Goal: Task Accomplishment & Management: Manage account settings

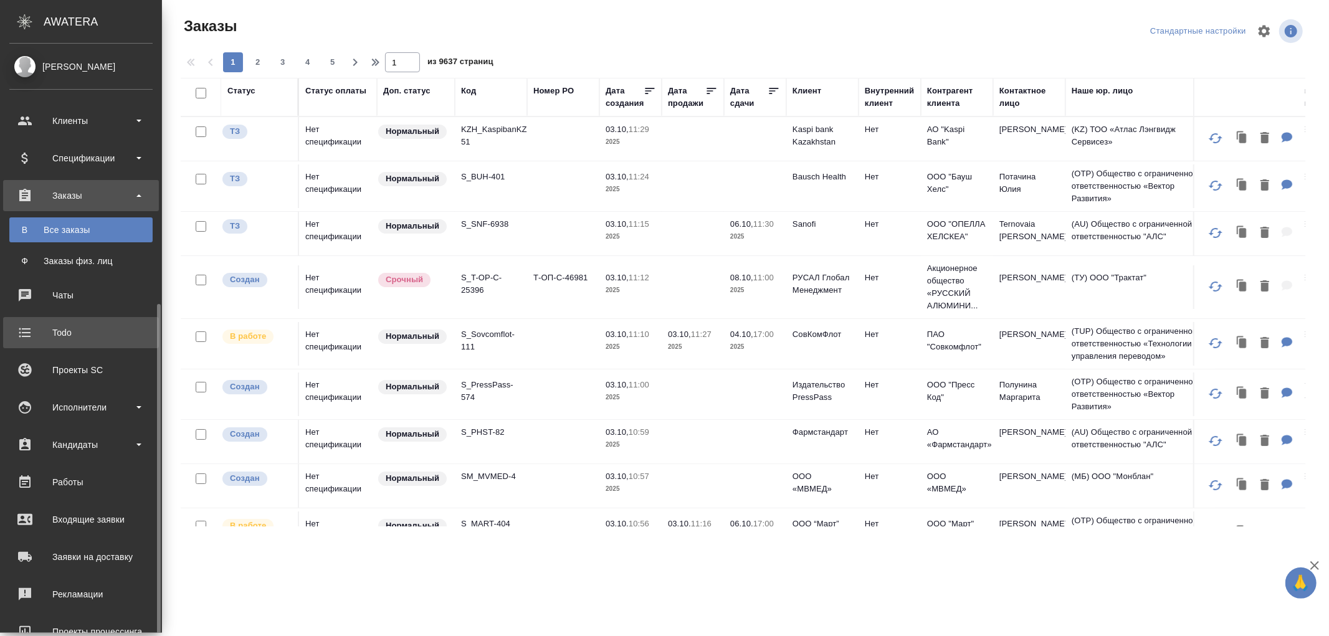
scroll to position [145, 0]
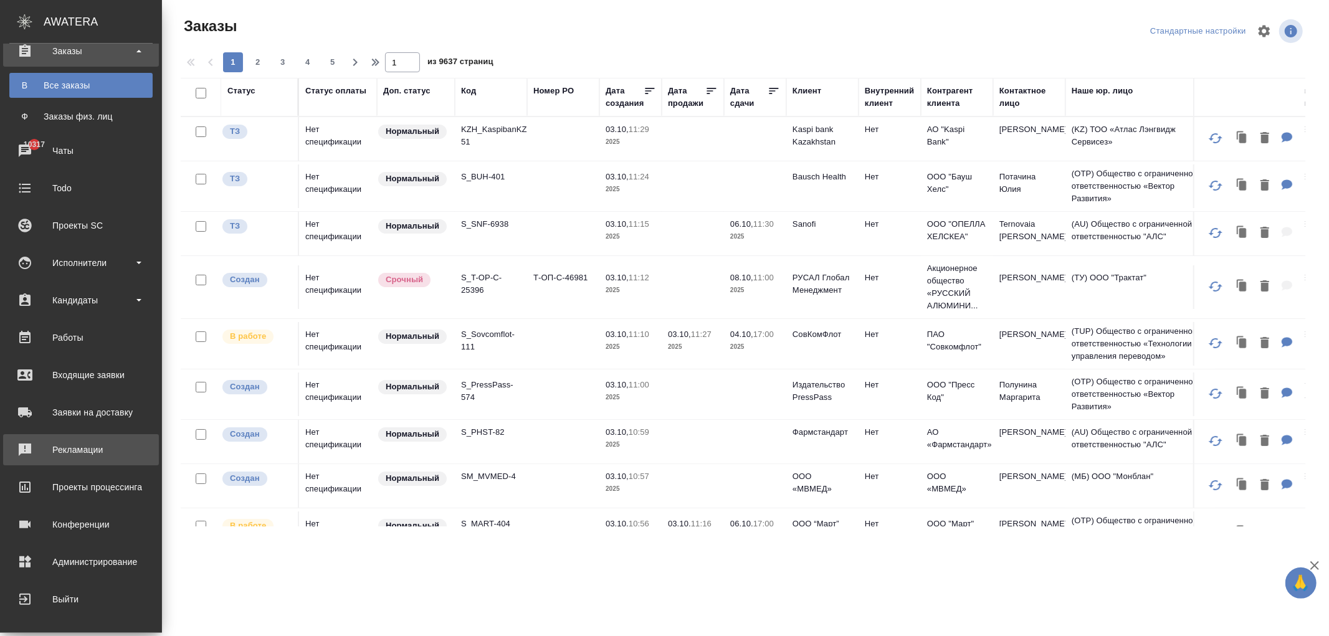
click at [85, 454] on div "Рекламации" at bounding box center [80, 450] width 143 height 19
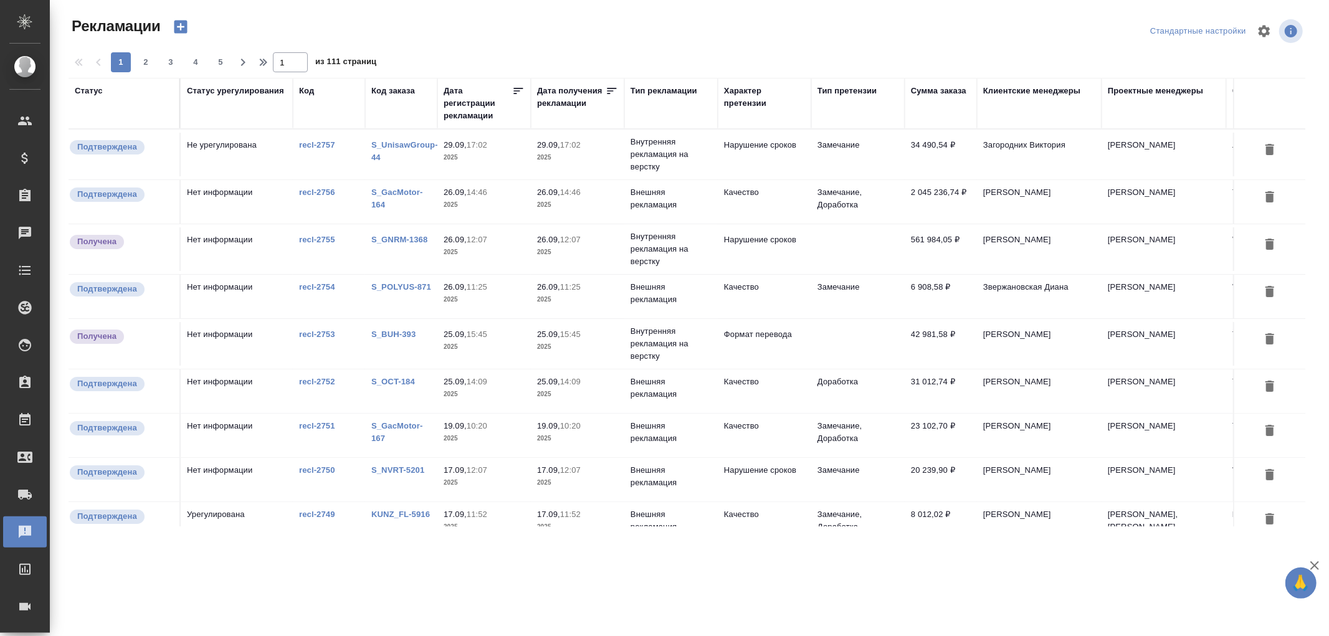
click at [383, 195] on link "S_GacMotor-164" at bounding box center [396, 199] width 51 height 22
click at [315, 193] on link "recl-2756" at bounding box center [317, 192] width 36 height 9
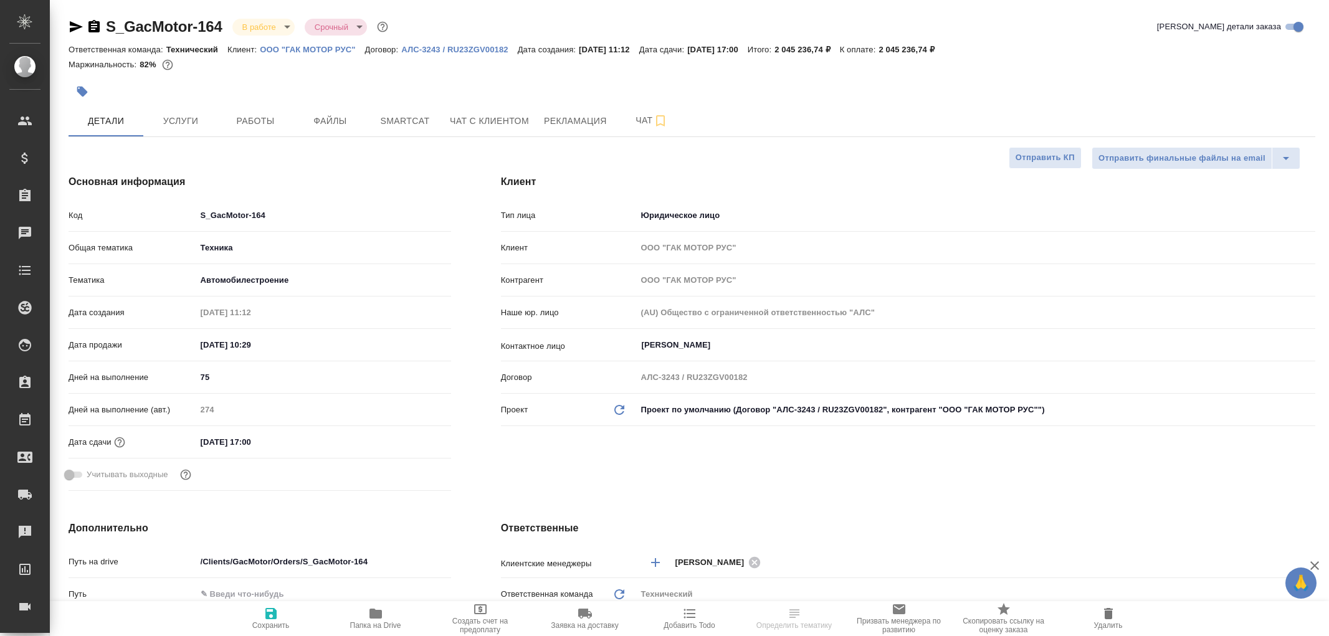
select select "RU"
click at [381, 613] on icon "button" at bounding box center [376, 614] width 12 height 10
select select "RU"
type textarea "x"
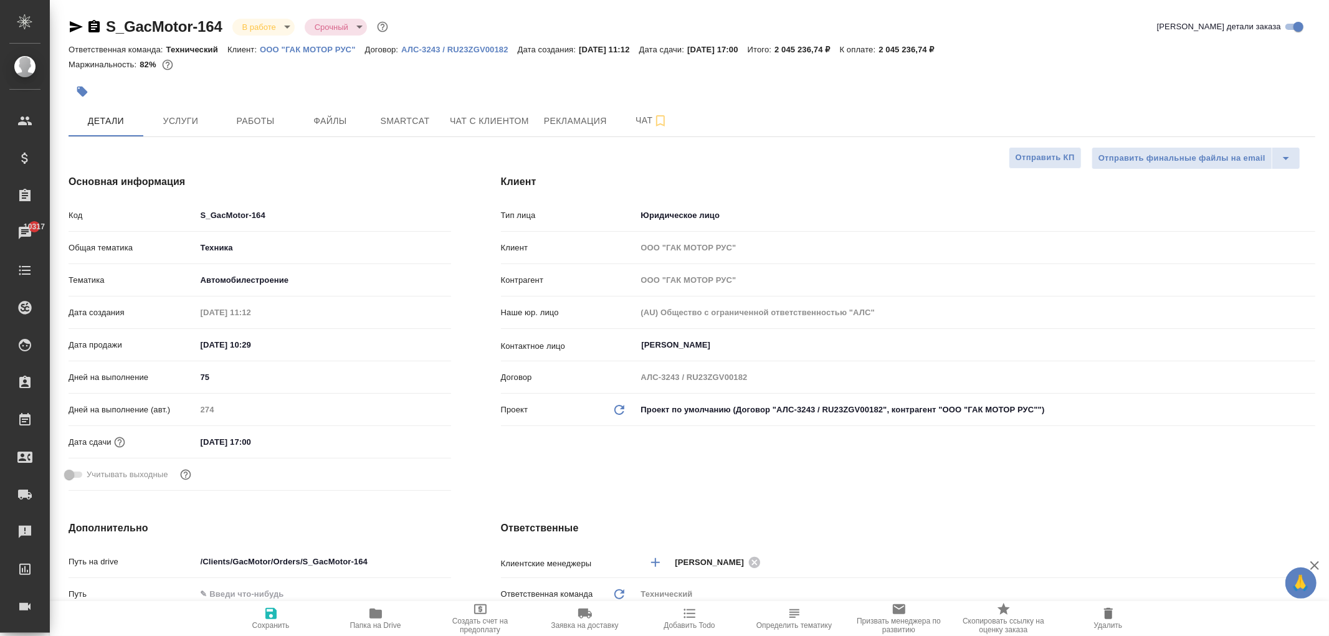
type textarea "x"
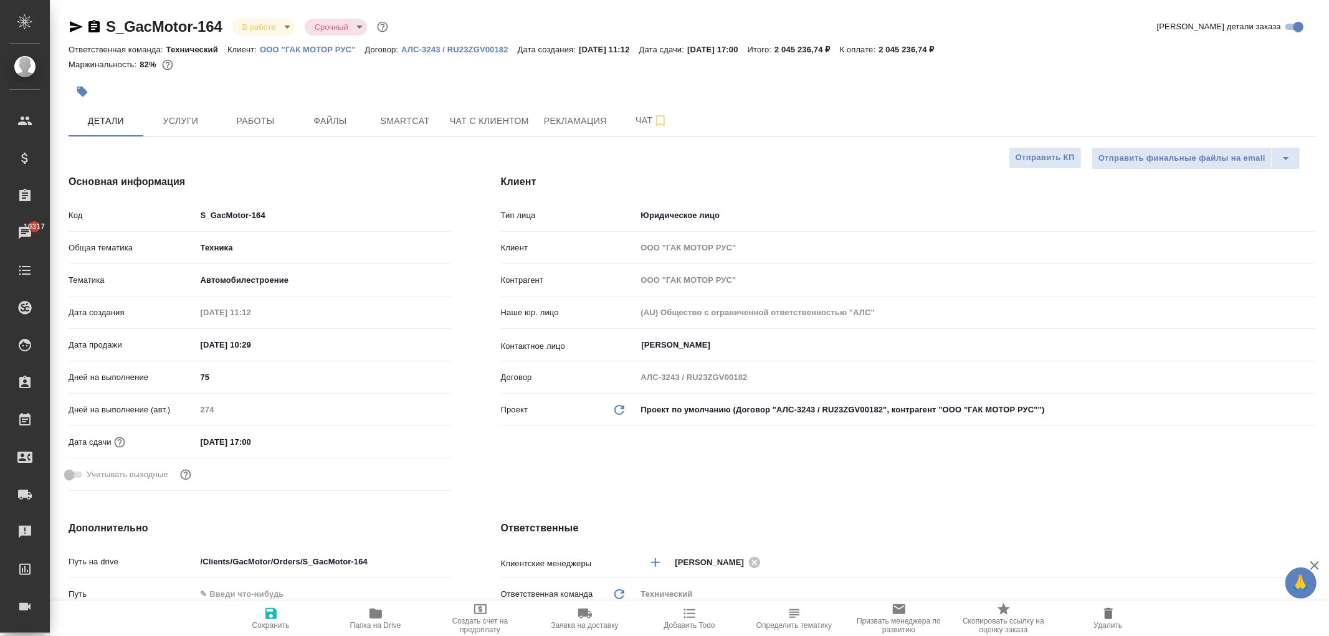
type textarea "x"
select select "RU"
click at [377, 606] on button "Папка на Drive" at bounding box center [375, 618] width 105 height 35
select select "RU"
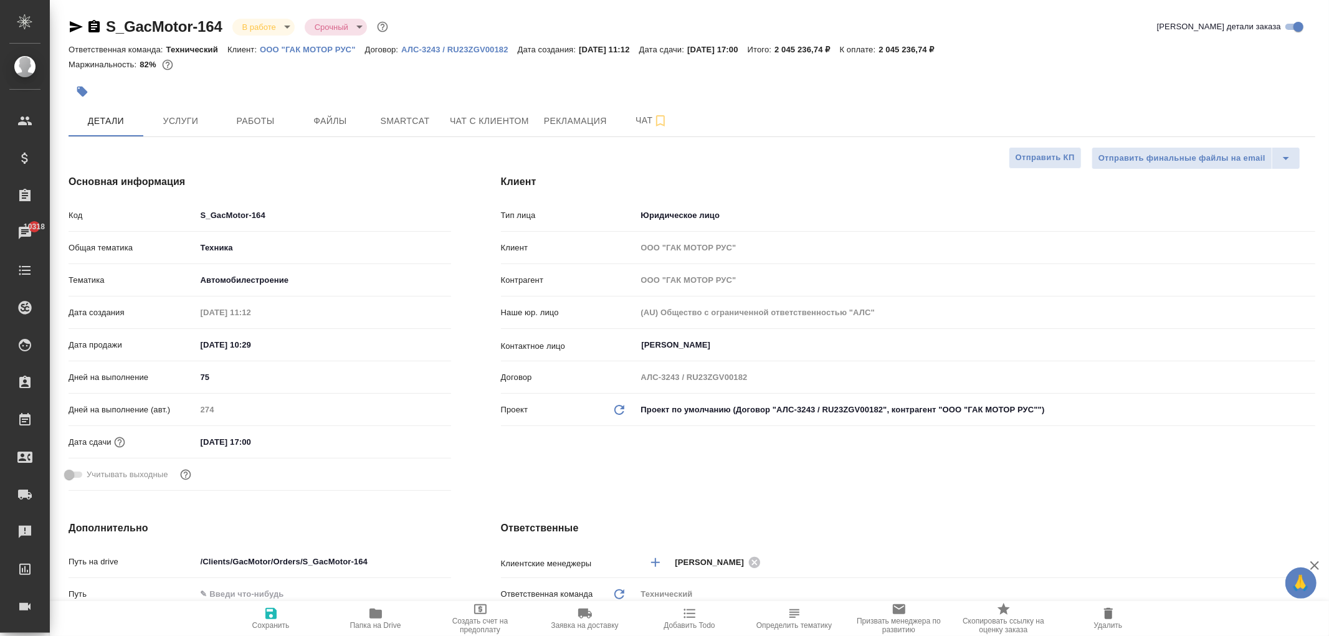
type textarea "x"
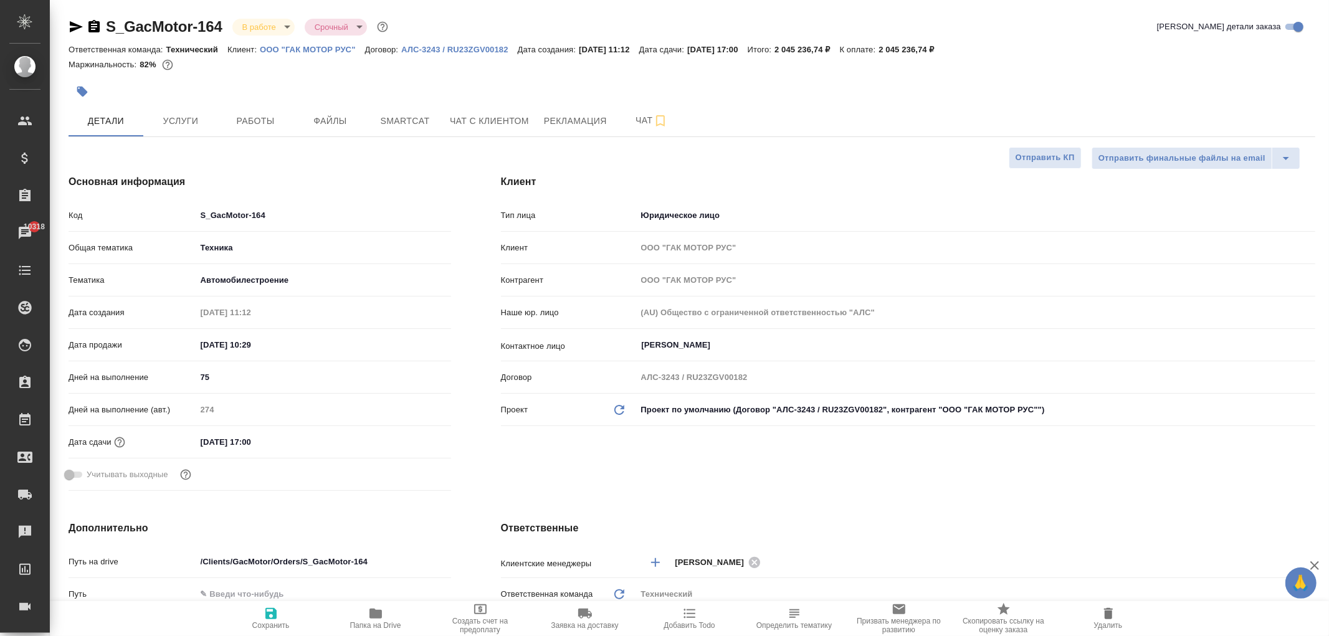
type textarea "x"
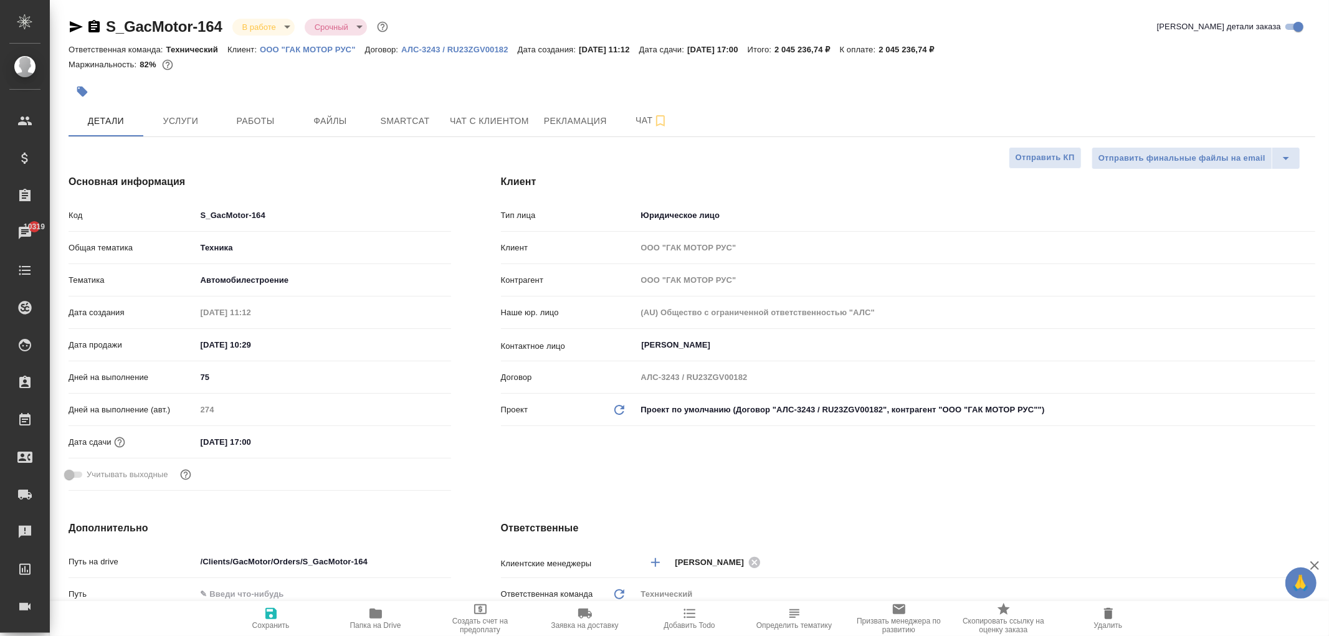
type textarea "x"
